Goal: Task Accomplishment & Management: Use online tool/utility

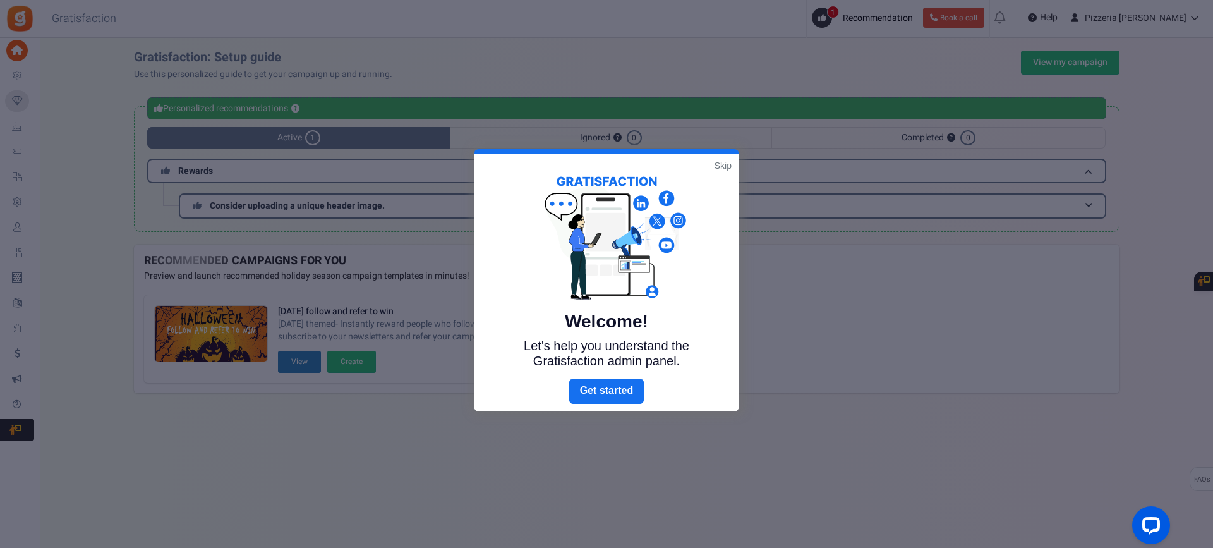
click at [721, 160] on link "Skip" at bounding box center [722, 165] width 17 height 13
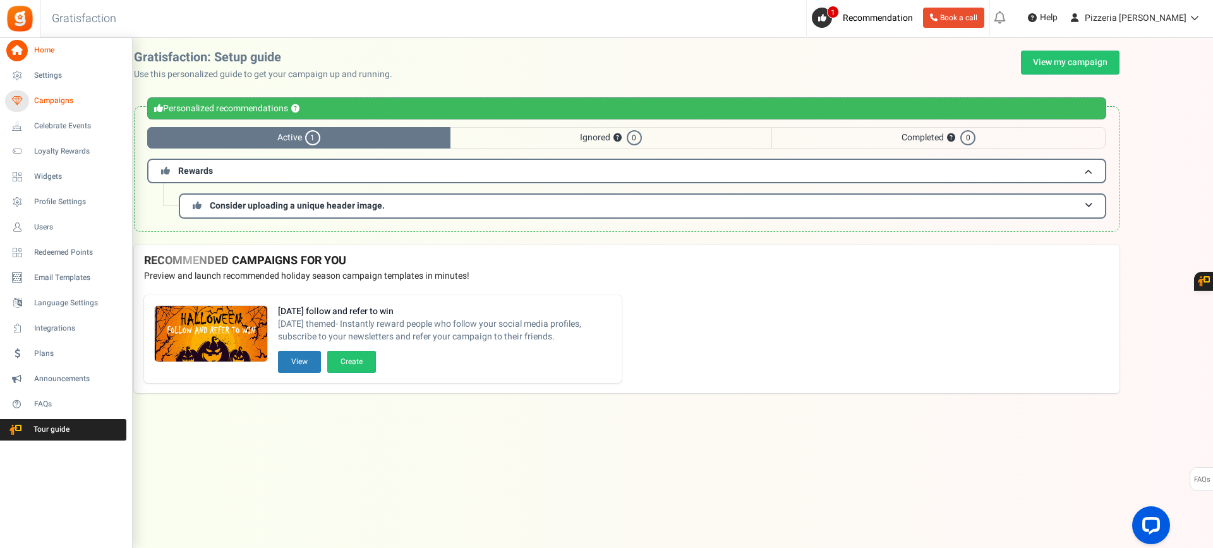
click at [49, 105] on span "Campaigns" at bounding box center [78, 100] width 88 height 11
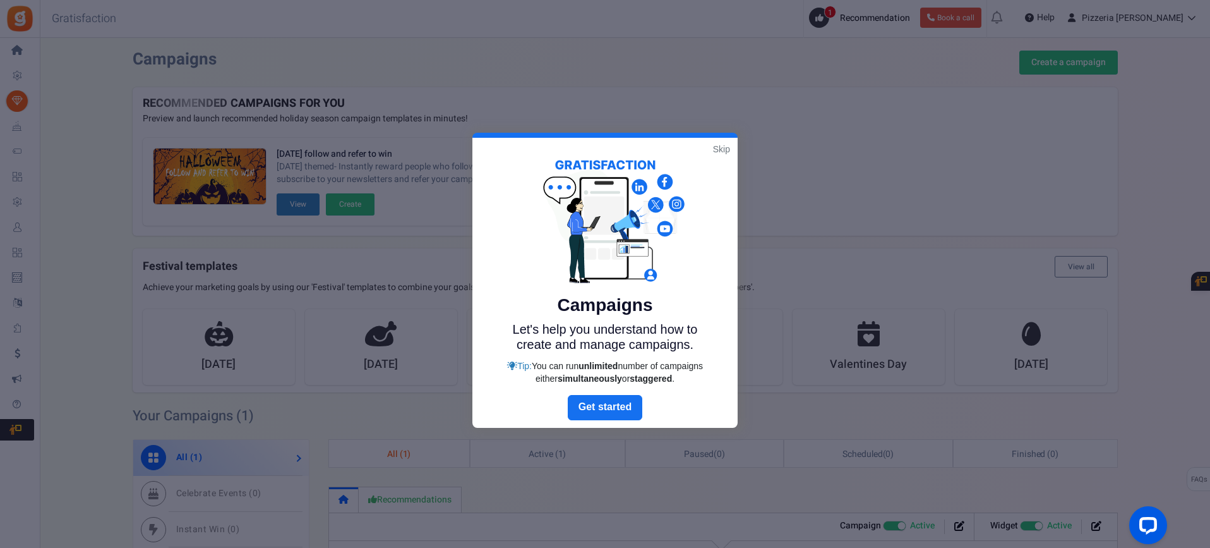
scroll to position [14, 0]
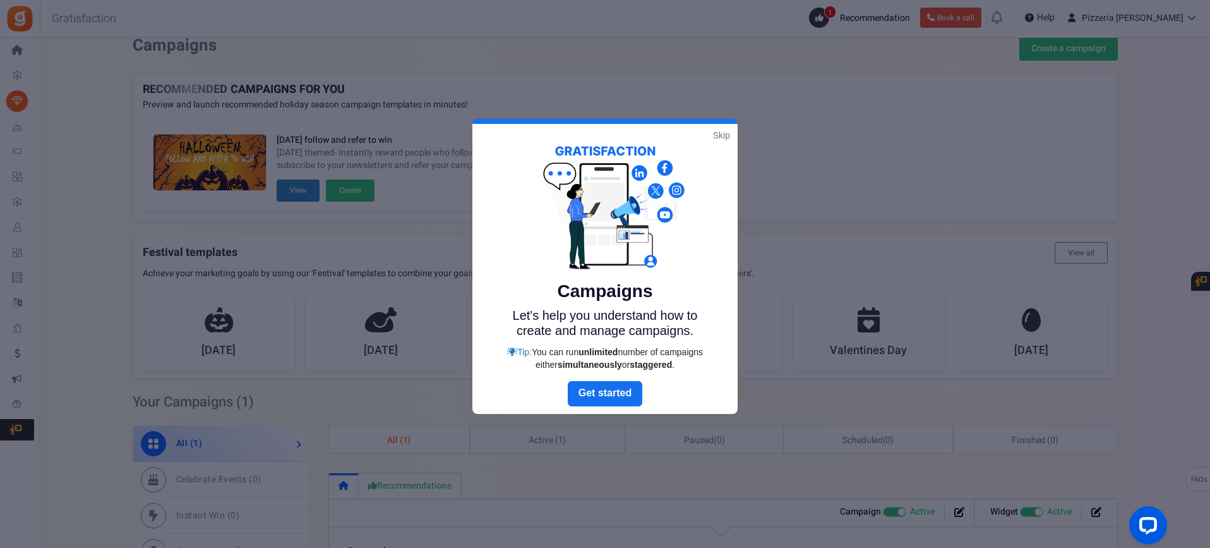
click at [716, 135] on link "Skip" at bounding box center [721, 135] width 17 height 13
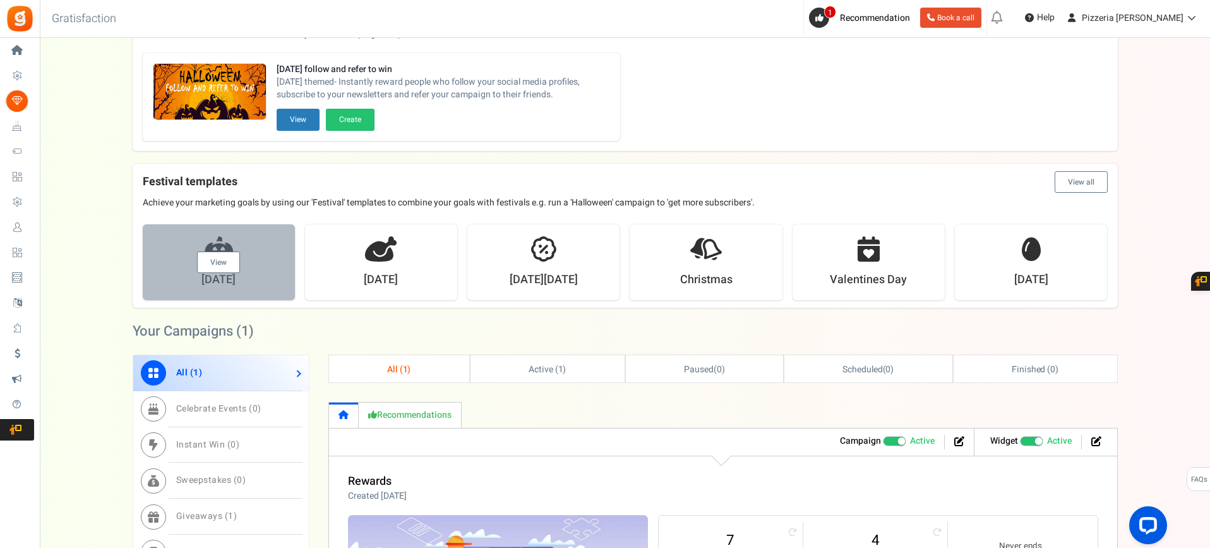
scroll to position [126, 0]
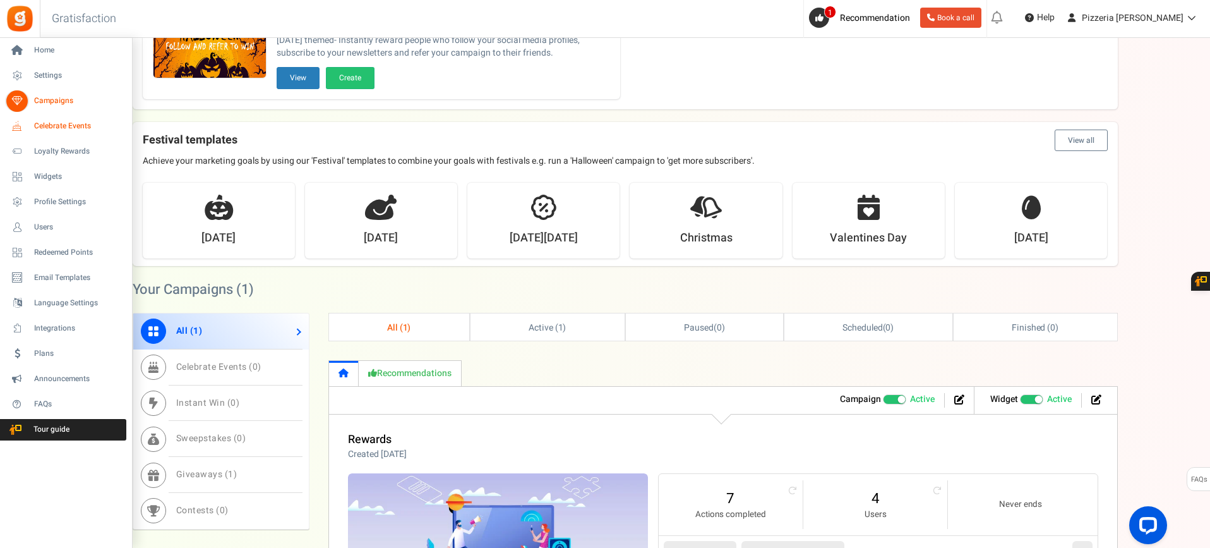
click at [51, 127] on span "Celebrate Events" at bounding box center [78, 126] width 88 height 11
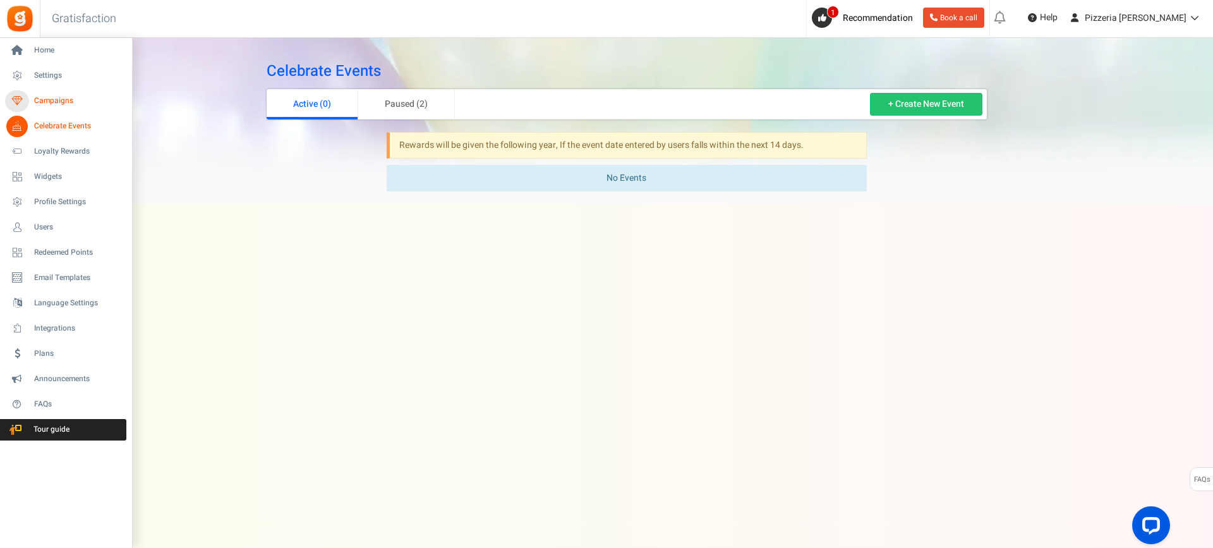
click at [40, 100] on span "Campaigns" at bounding box center [78, 100] width 88 height 11
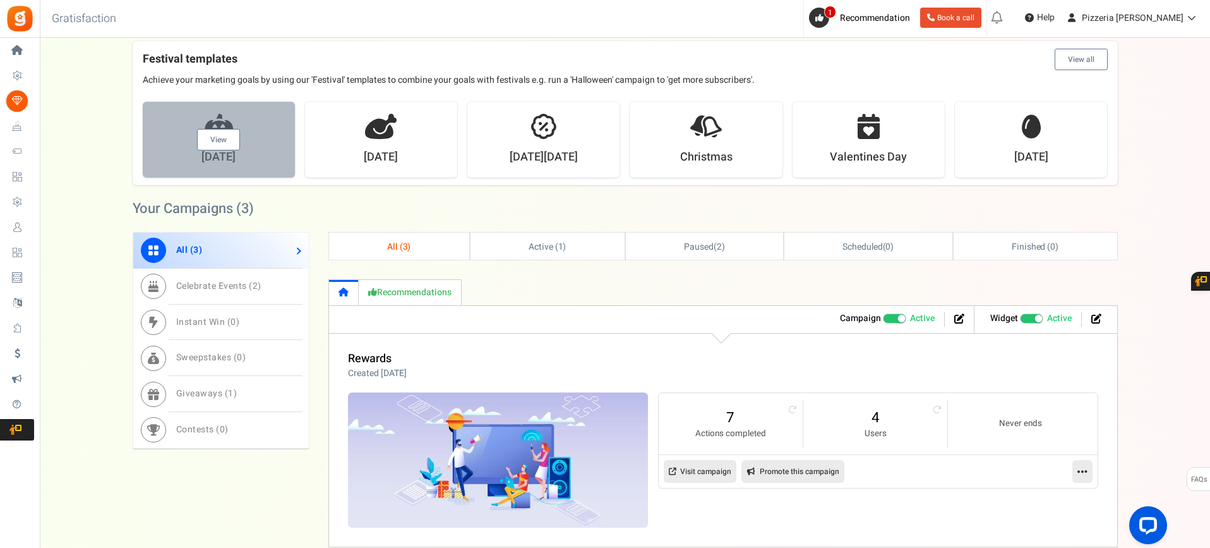
scroll to position [126, 0]
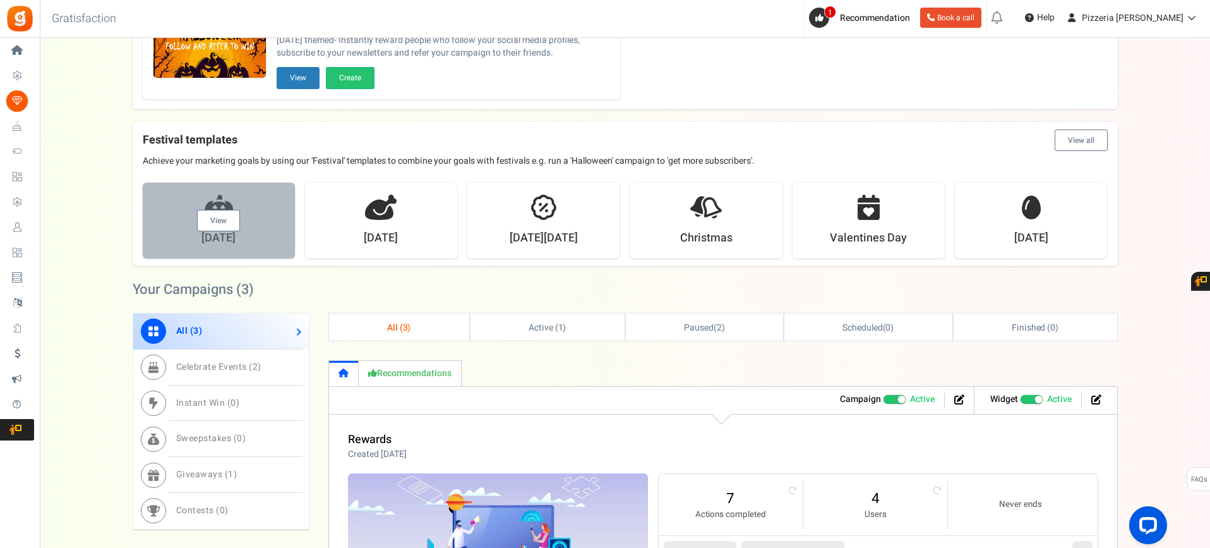
click at [214, 215] on link "View" at bounding box center [218, 220] width 43 height 21
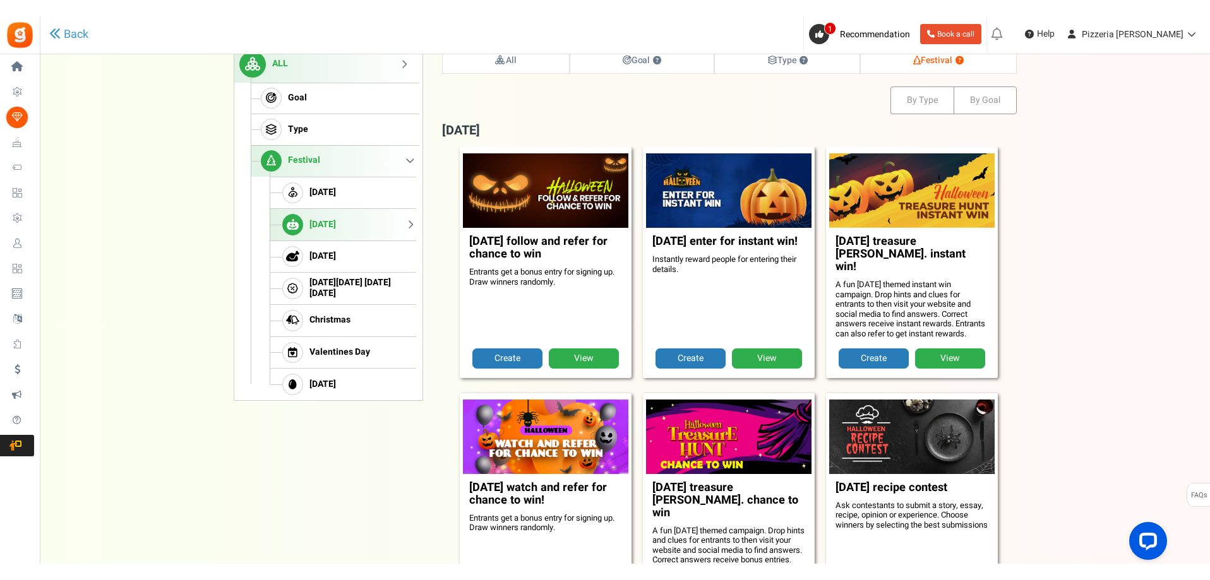
scroll to position [129, 0]
